Goal: Browse casually

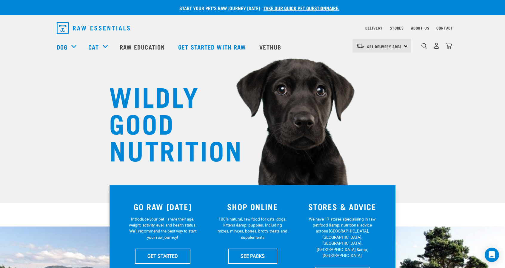
click at [61, 27] on img "dropdown navigation" at bounding box center [93, 28] width 73 height 12
